Goal: Find specific page/section: Find specific page/section

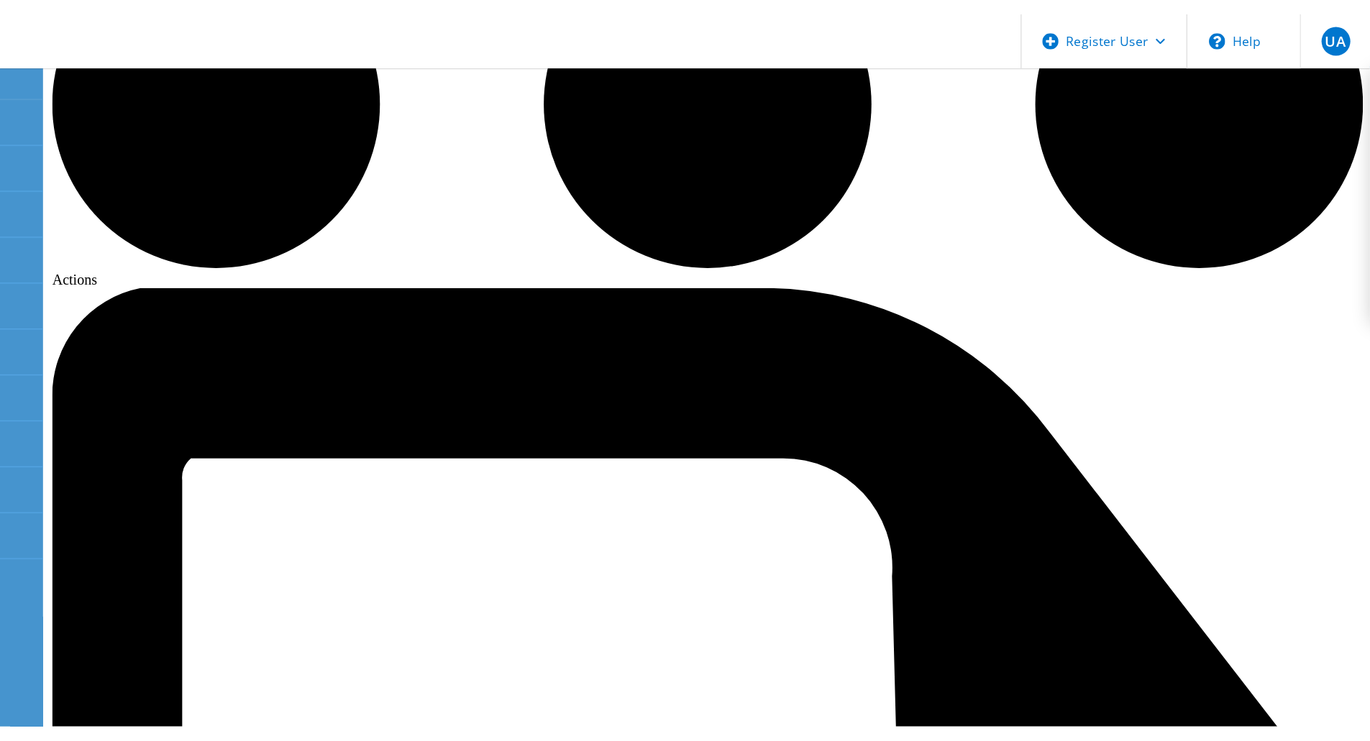
scroll to position [165, 0]
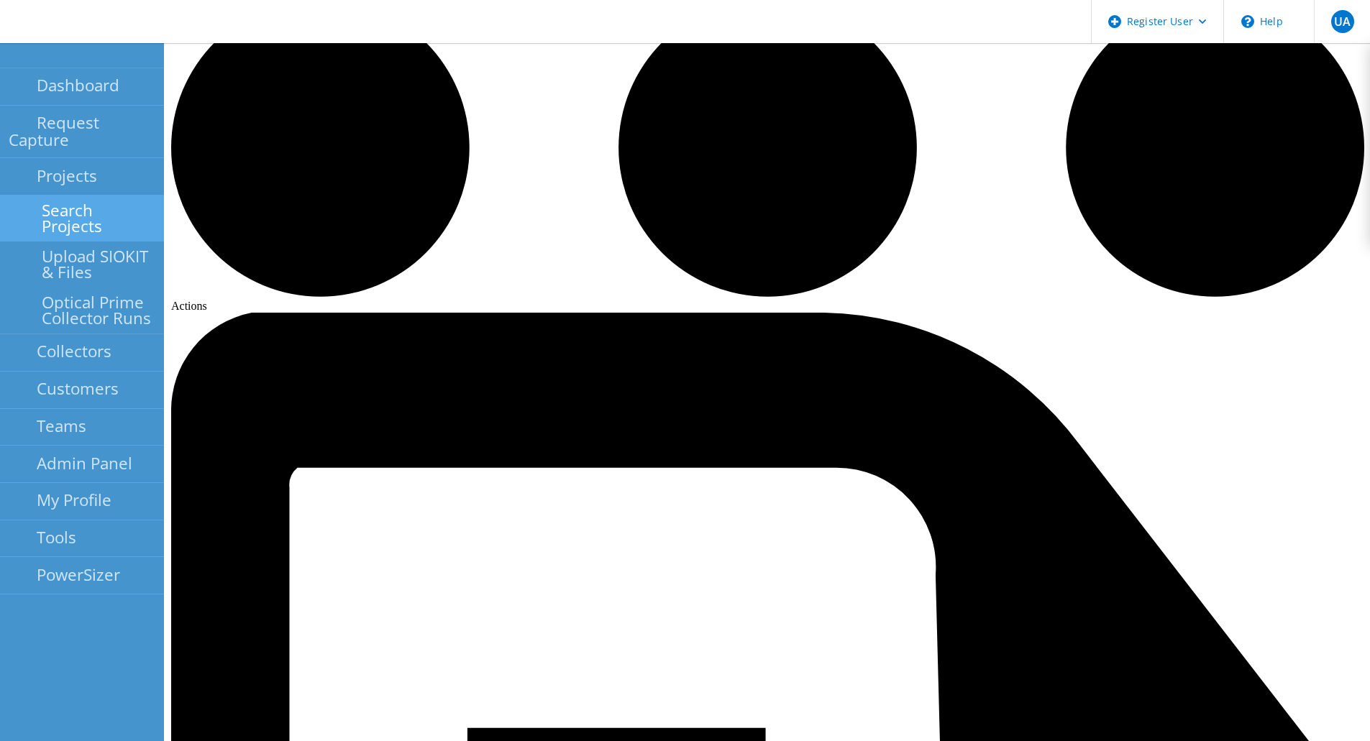
click at [104, 196] on link "Search Projects" at bounding box center [82, 219] width 164 height 46
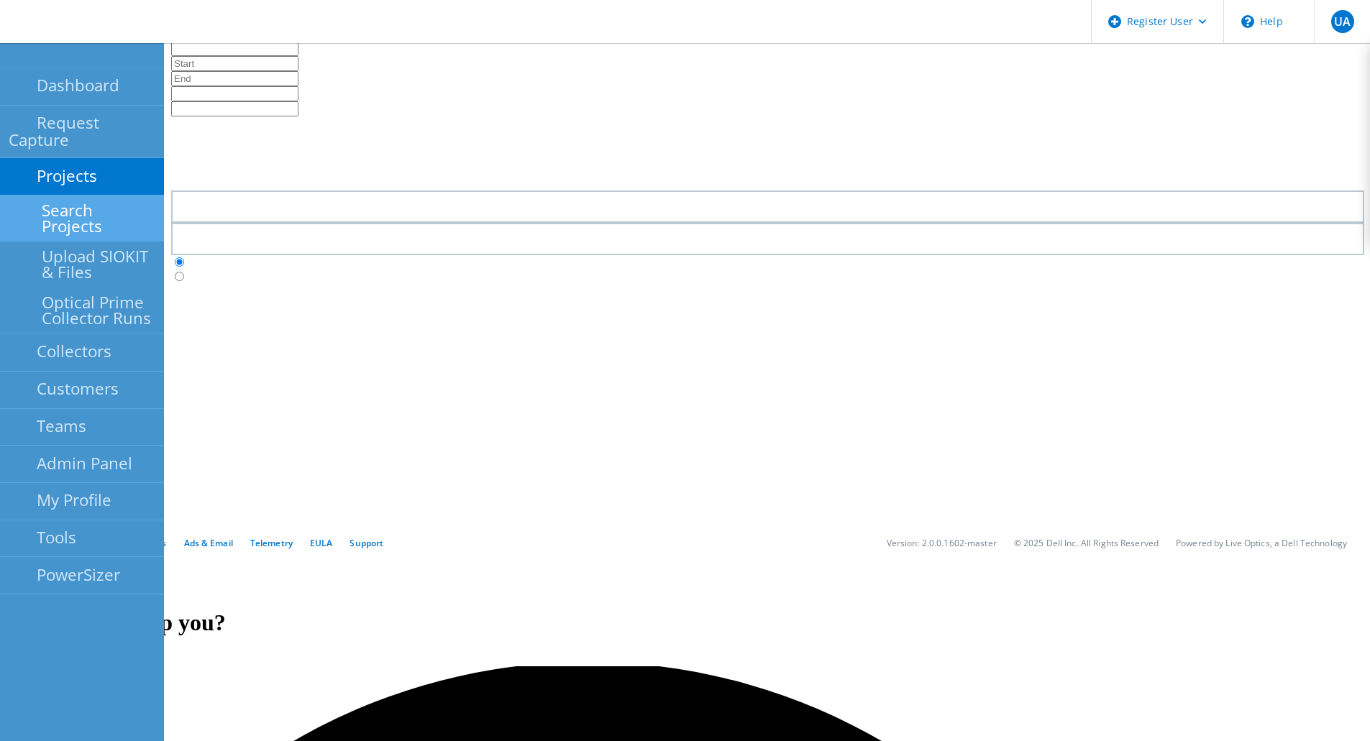
scroll to position [280, 0]
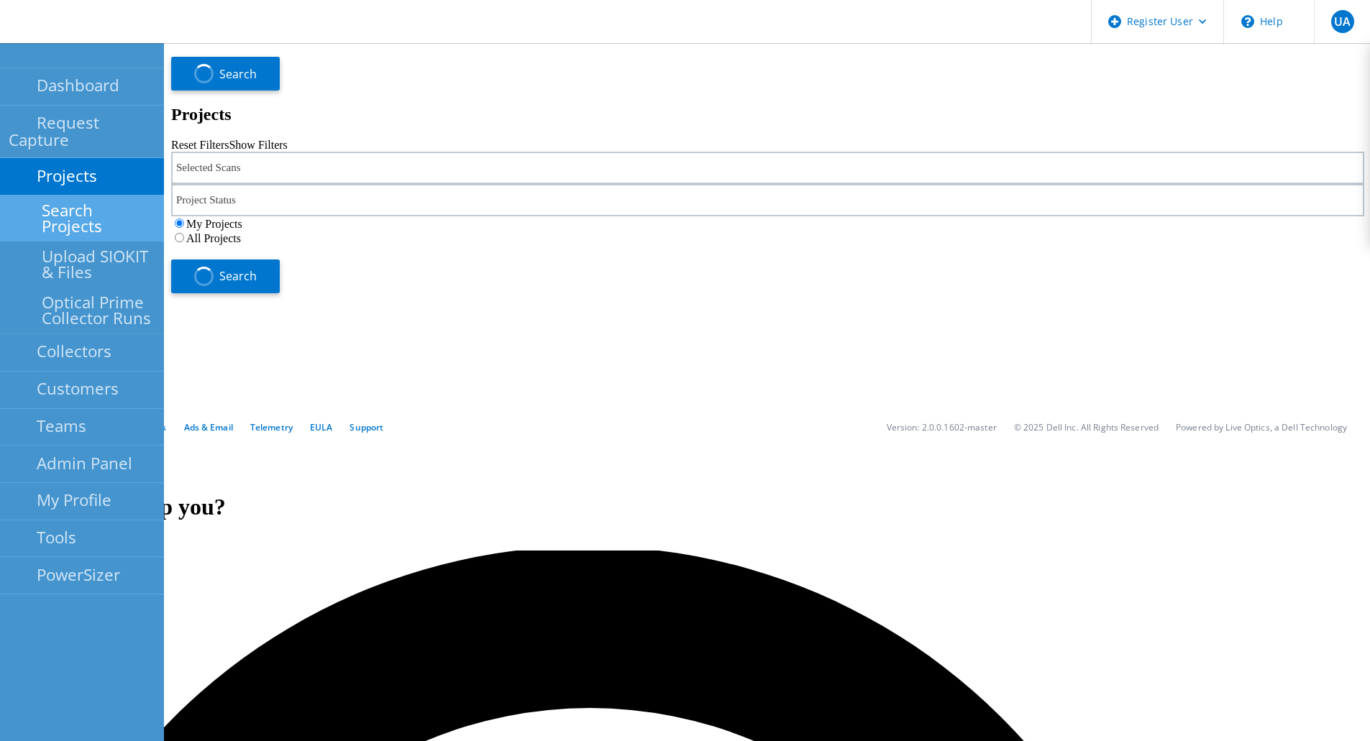
type input "1"
